Goal: Information Seeking & Learning: Find specific fact

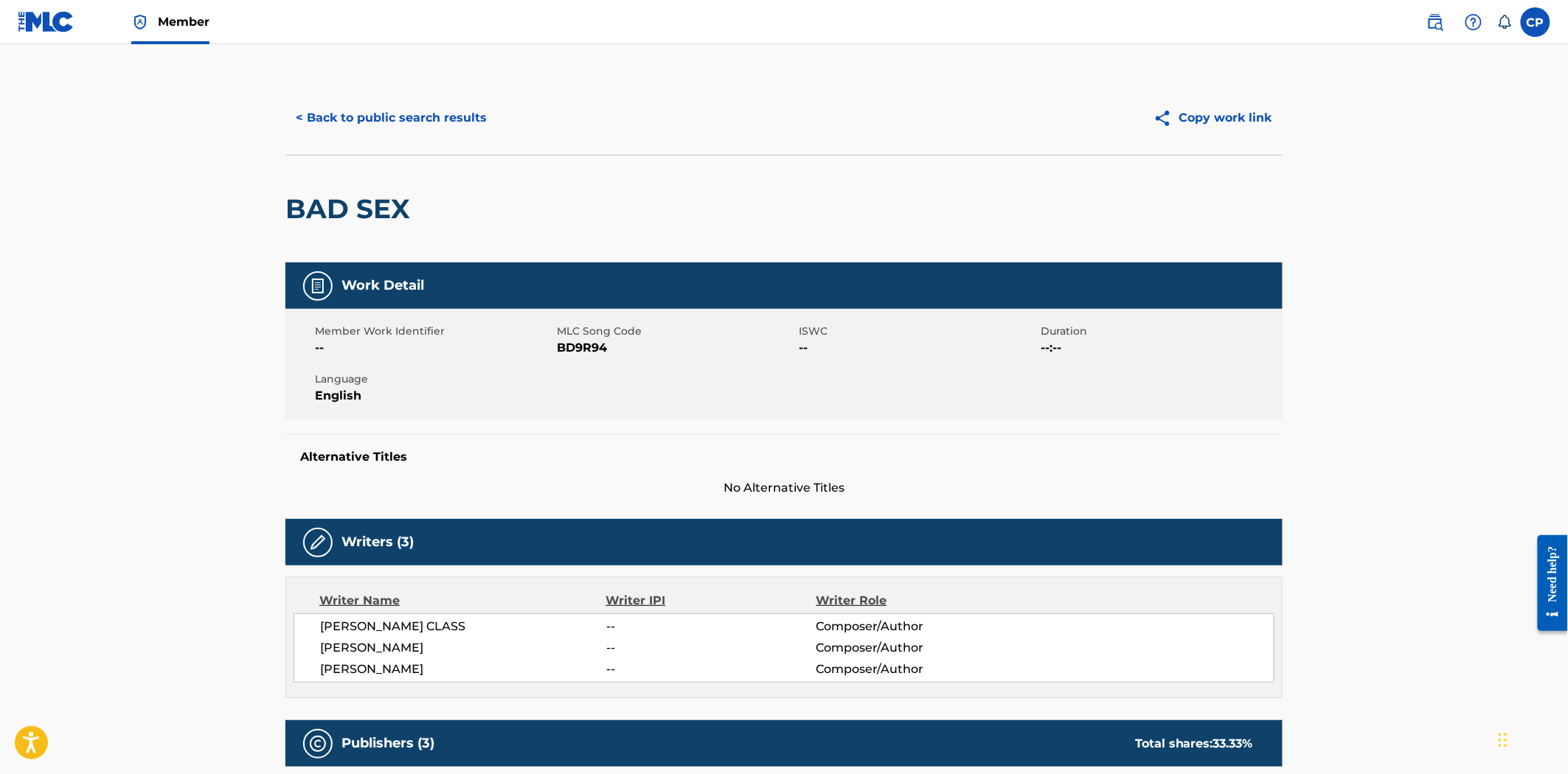
click at [349, 109] on button "< Back to public search results" at bounding box center [391, 118] width 212 height 37
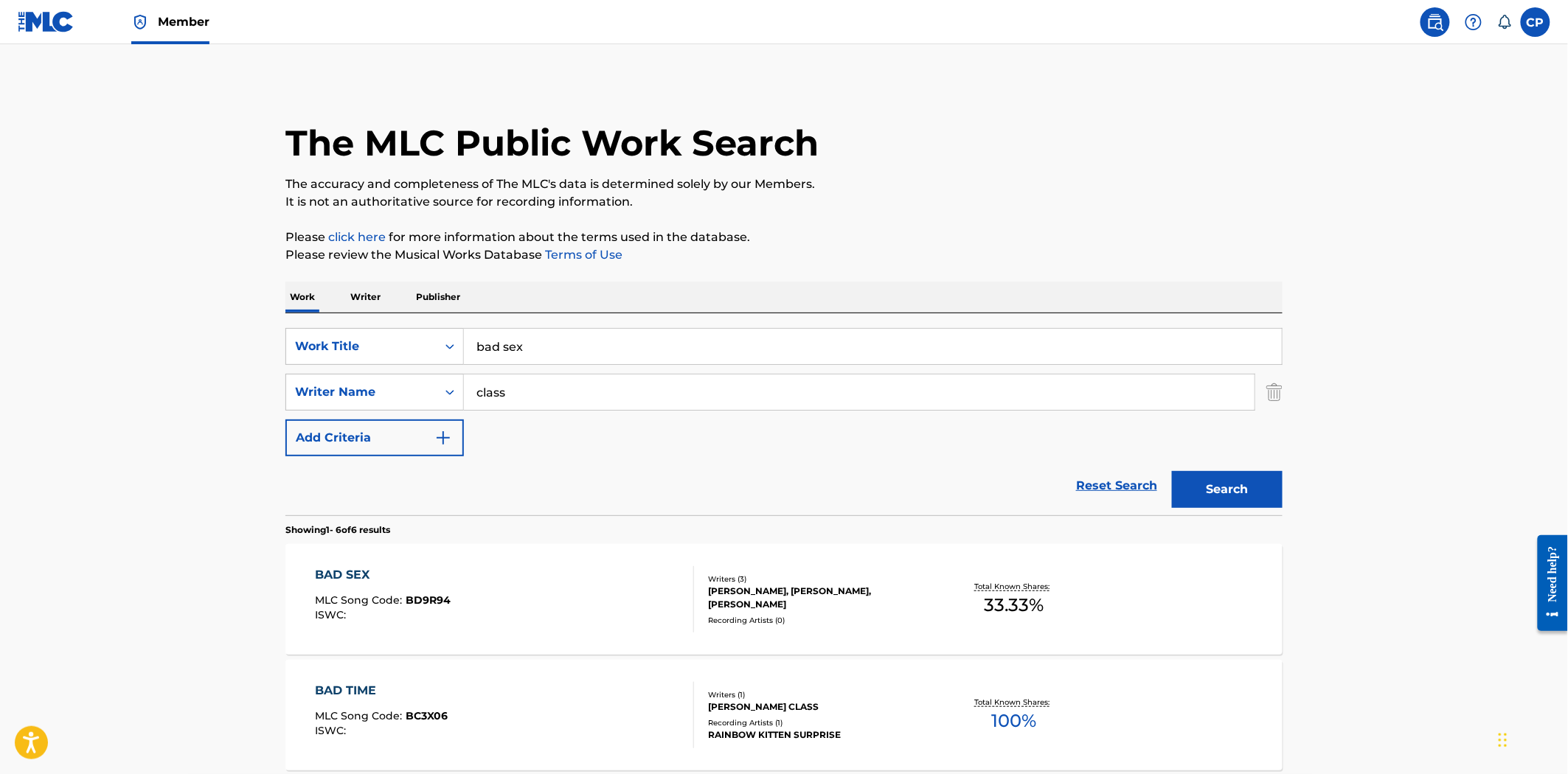
click at [531, 367] on div "SearchWithCriteriad0bdfe41-33f7-4b1f-96e9-ccc0fbccdcb5 Work Title bad sex Searc…" at bounding box center [784, 392] width 997 height 128
click at [525, 331] on input "bad sex" at bounding box center [873, 347] width 818 height 35
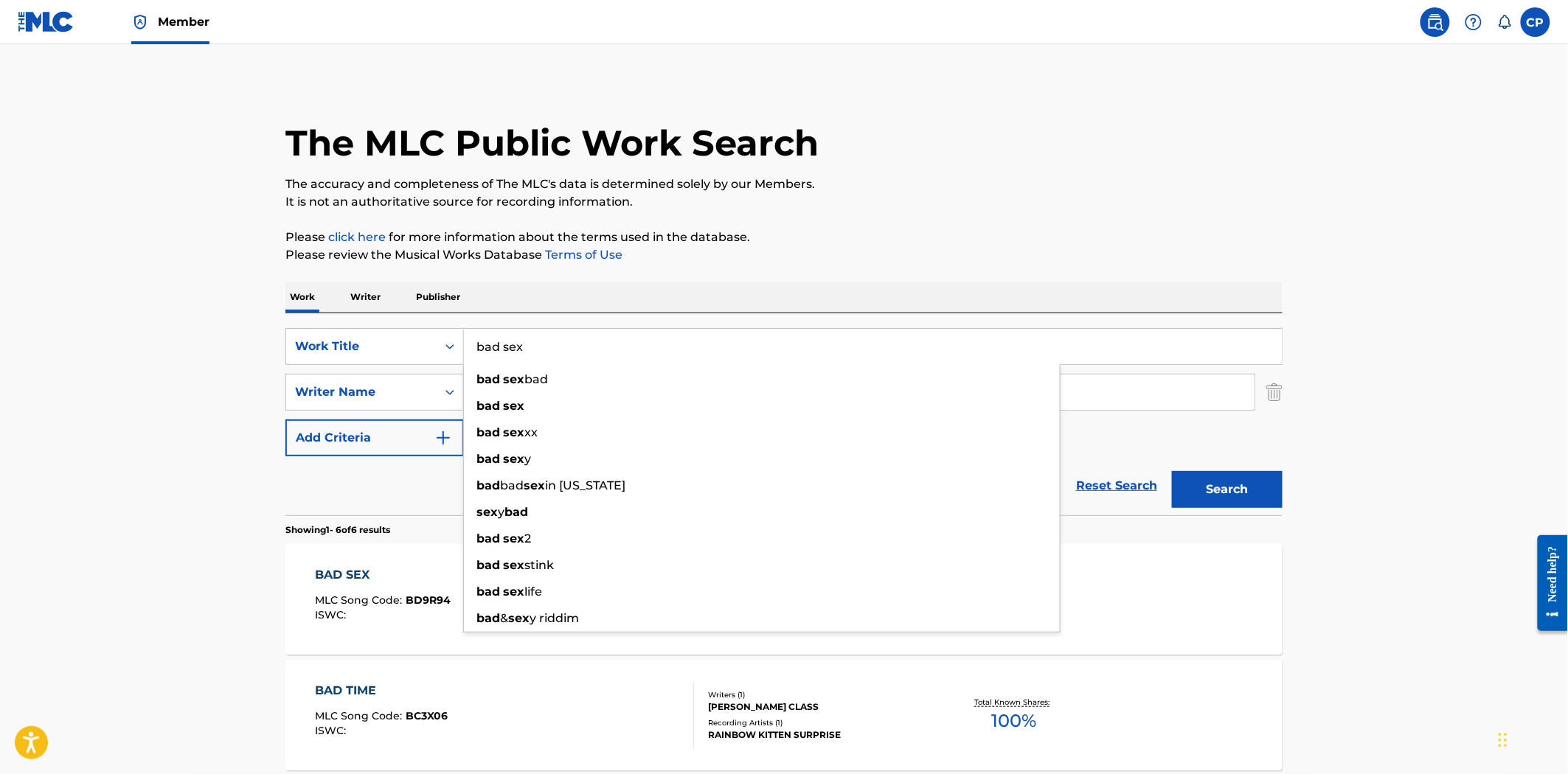
click at [525, 331] on input "bad sex" at bounding box center [873, 347] width 818 height 35
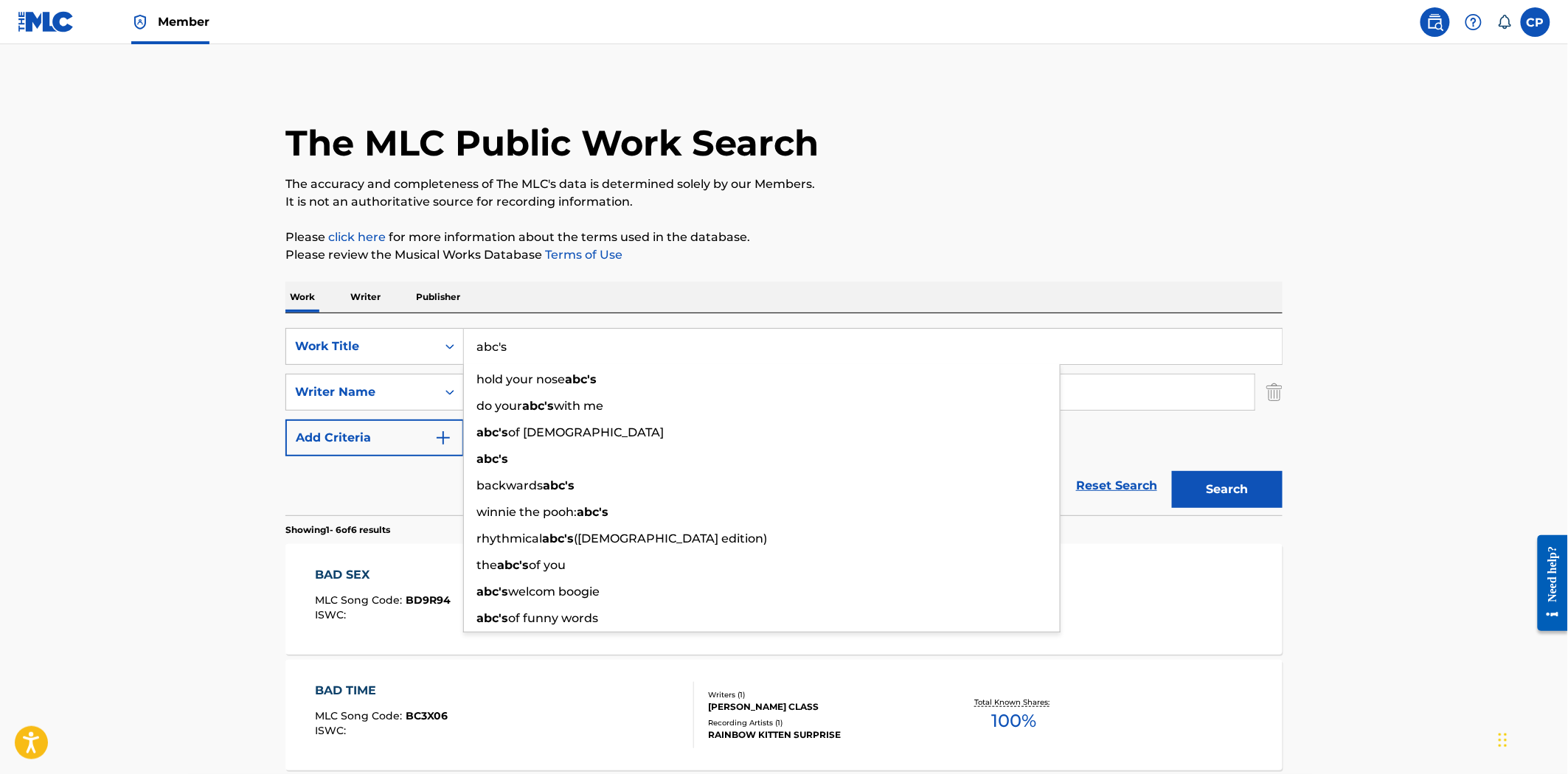
type input "abc's"
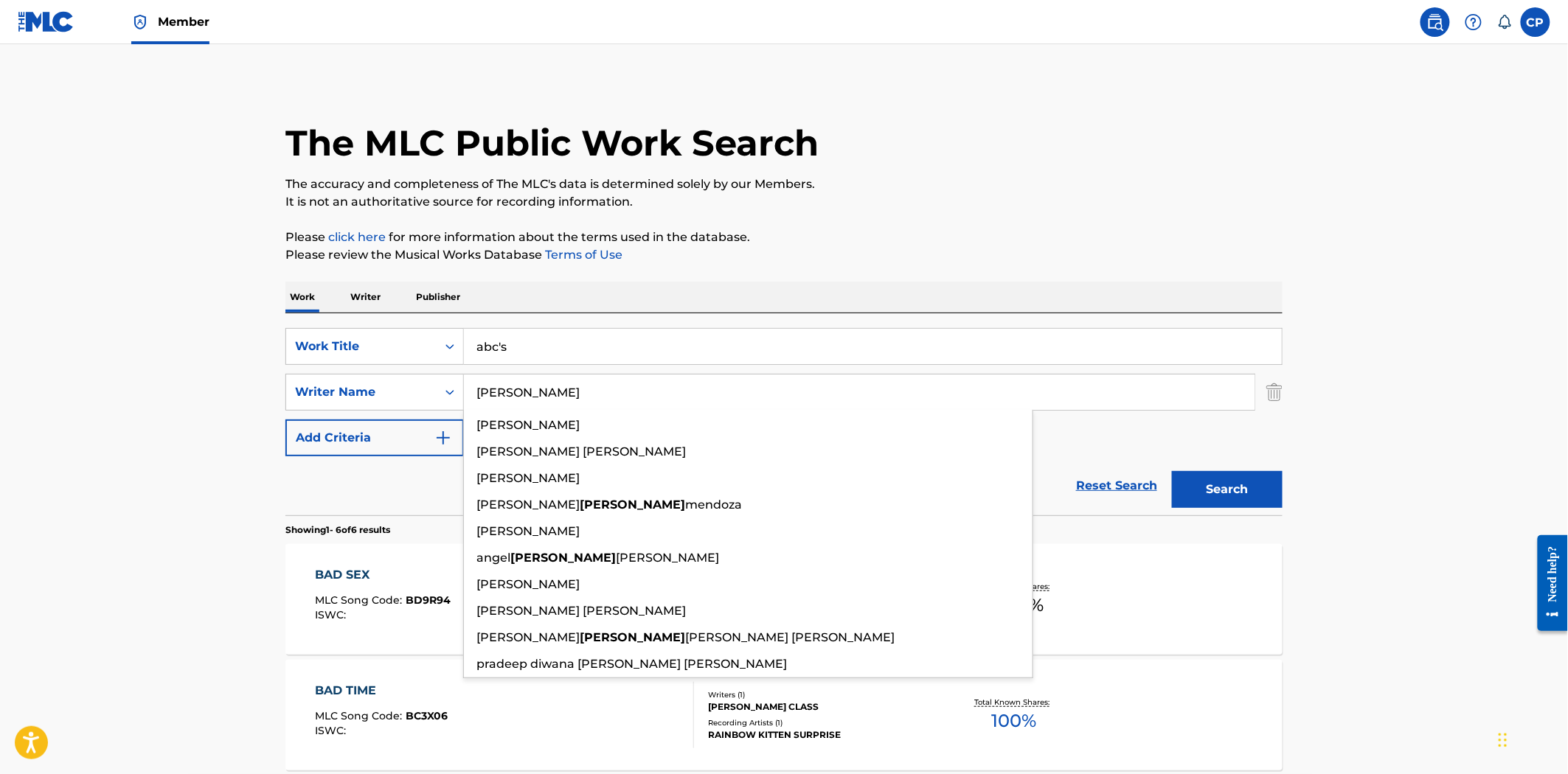
type input "[PERSON_NAME]"
click at [1172, 471] on button "Search" at bounding box center [1227, 489] width 110 height 37
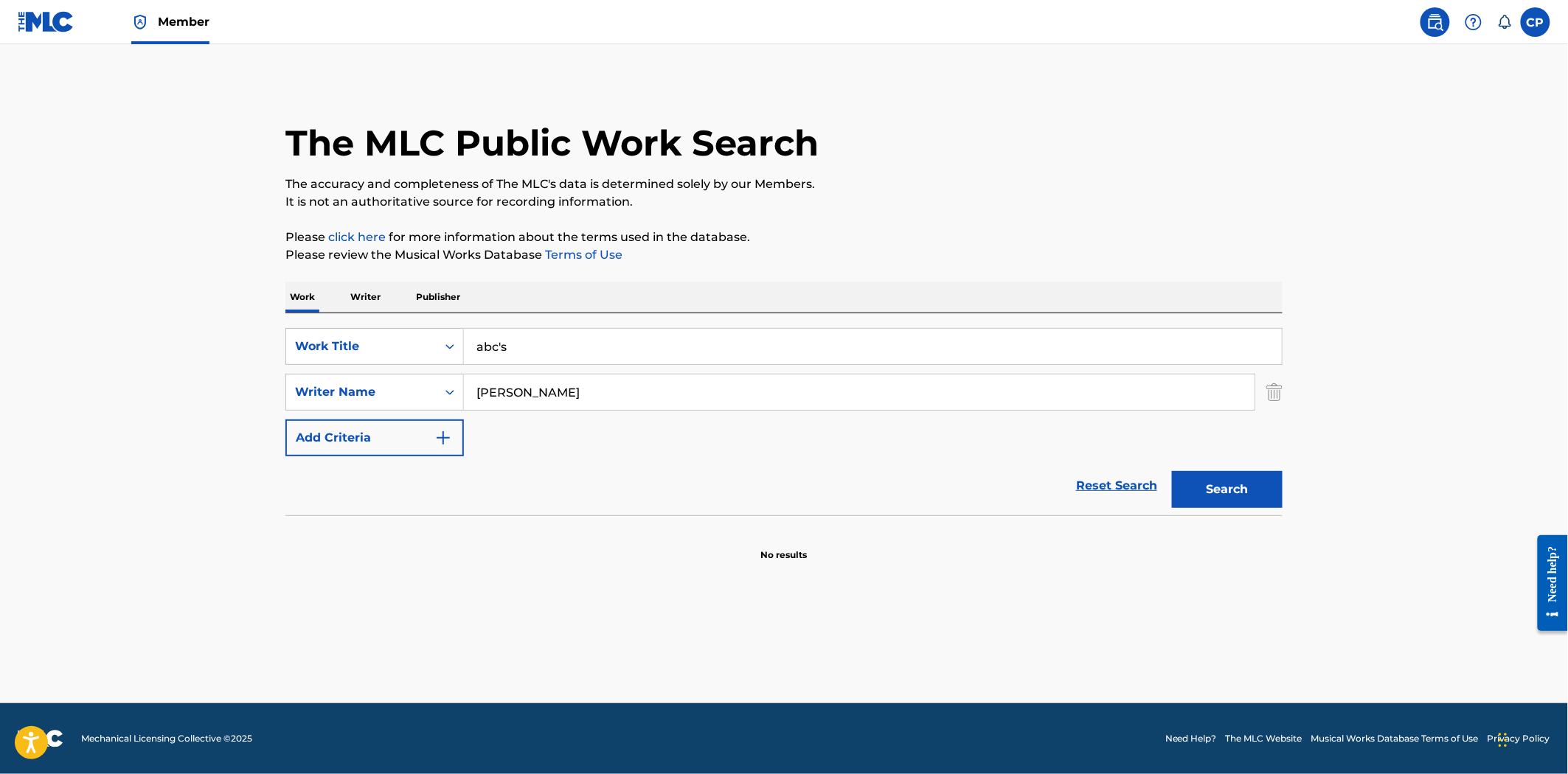
click at [525, 331] on input "abc's" at bounding box center [873, 347] width 818 height 35
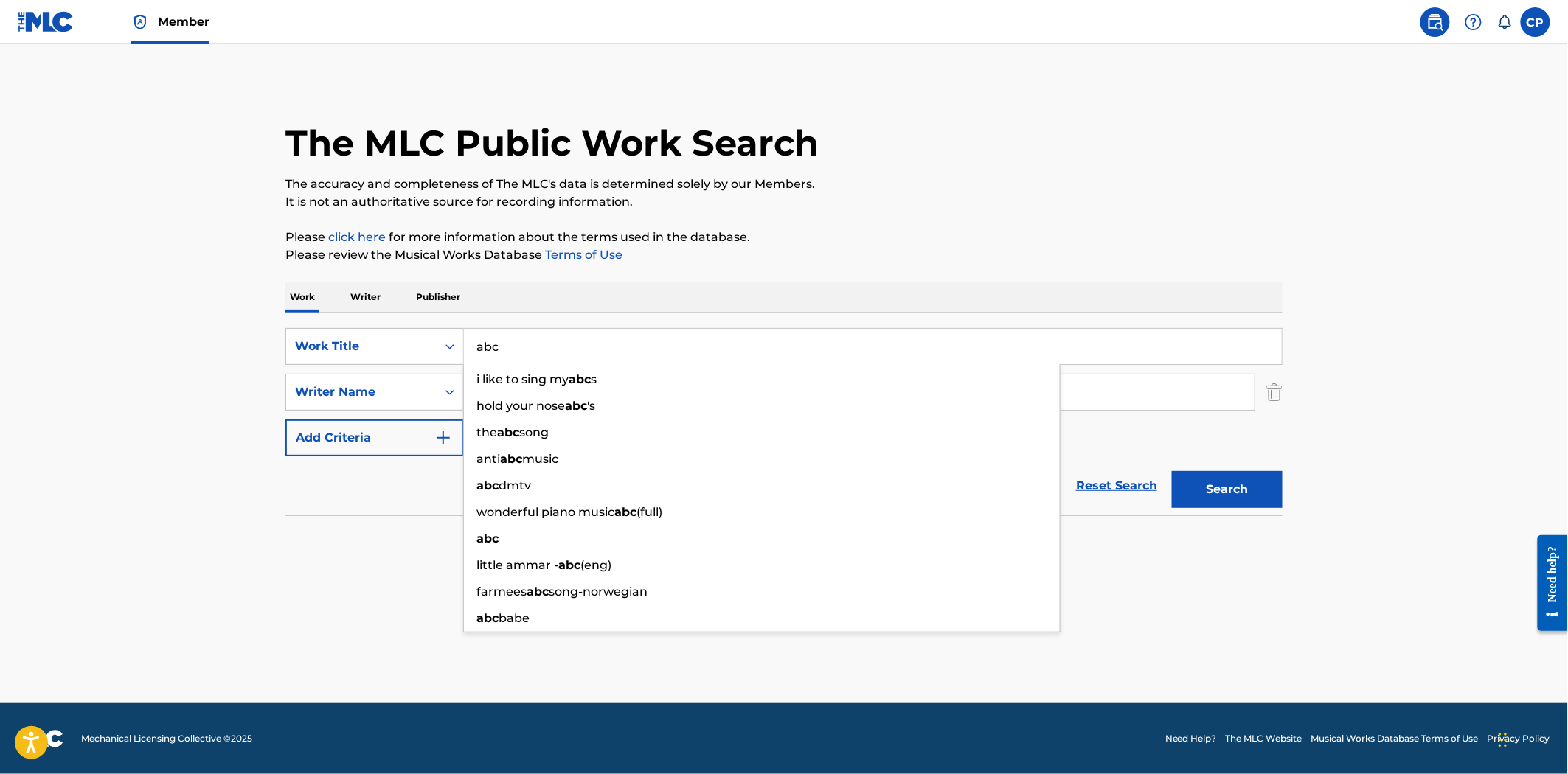
type input "abc"
click at [1172, 471] on button "Search" at bounding box center [1227, 489] width 110 height 37
